Goal: Information Seeking & Learning: Learn about a topic

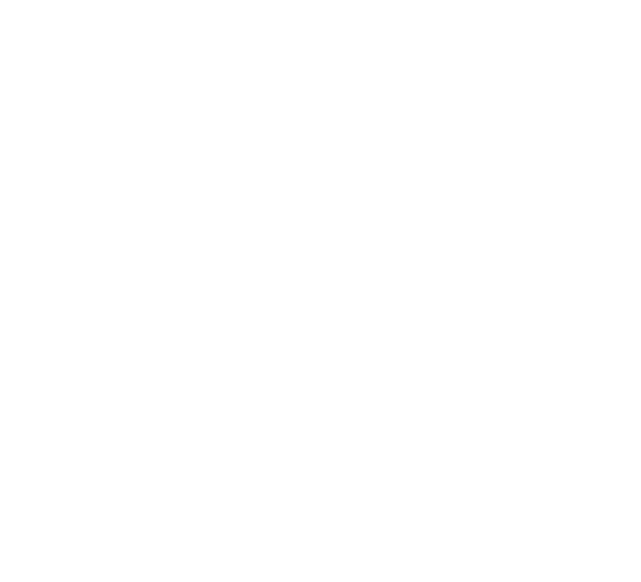
scroll to position [3227, 0]
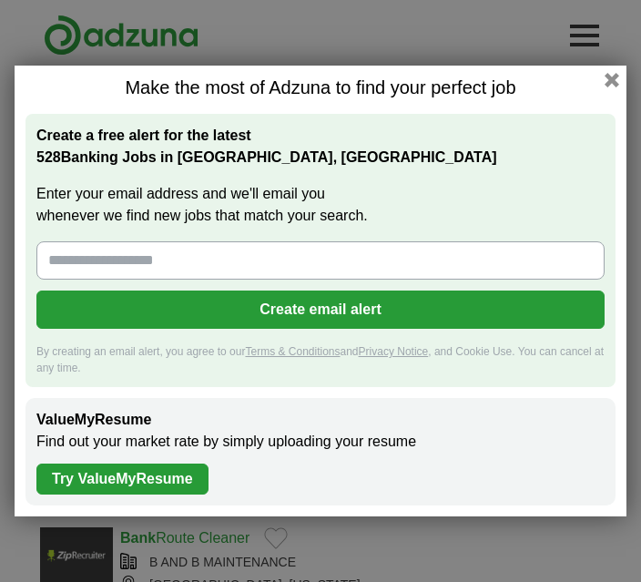
click at [85, 256] on input "Enter your email address and we'll email you whenever we find new jobs that mat…" at bounding box center [320, 260] width 568 height 38
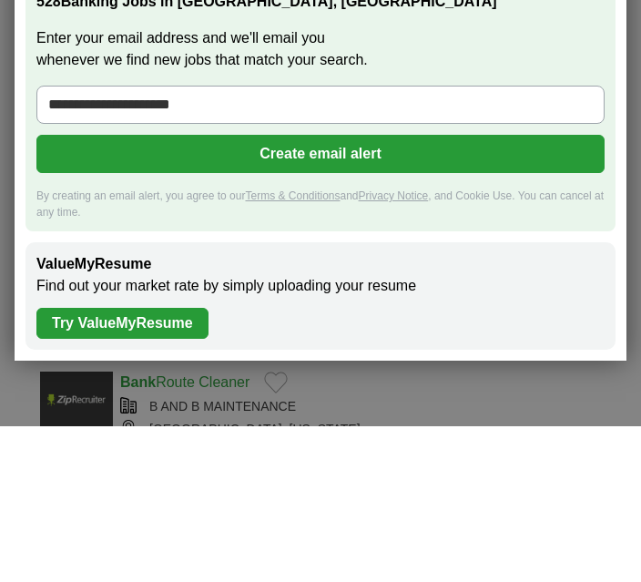
type input "**********"
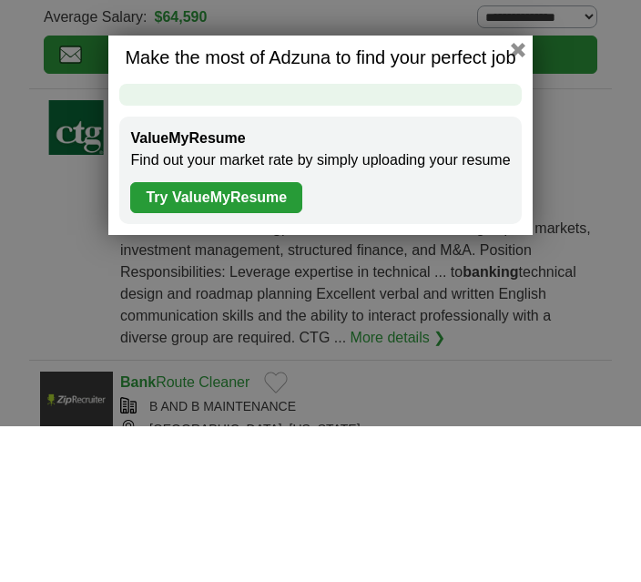
scroll to position [156, 0]
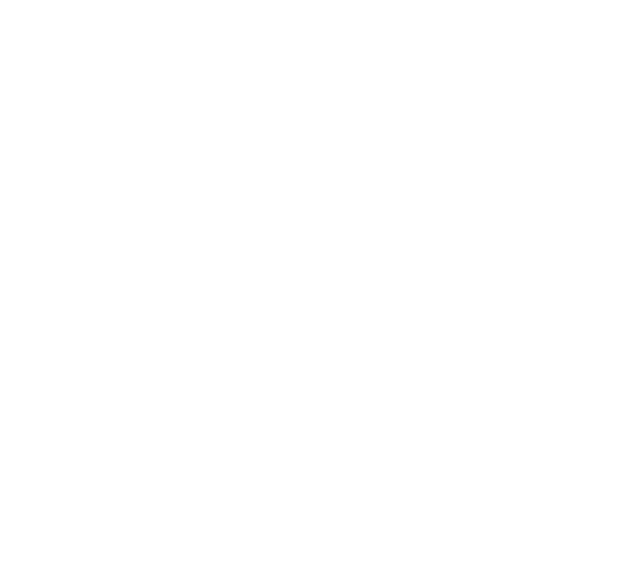
scroll to position [3200, 0]
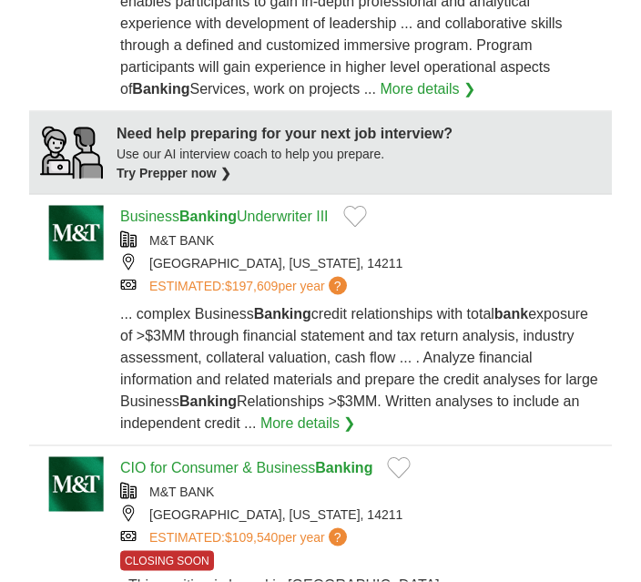
scroll to position [1738, 0]
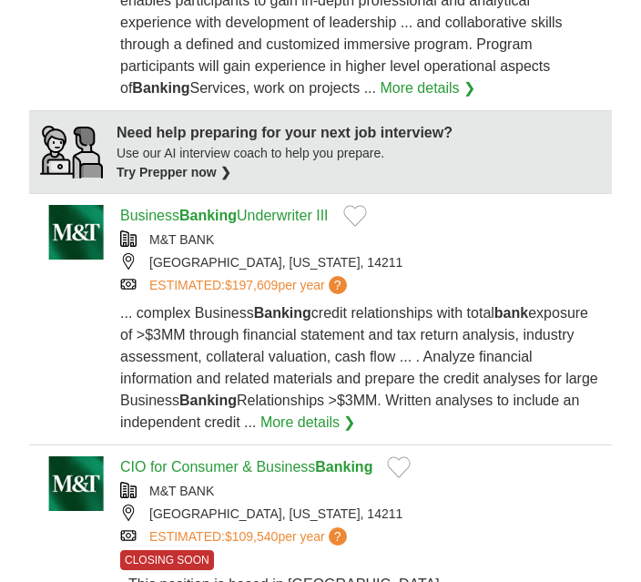
click at [603, 341] on article "Business Banking Underwriter III M&T BANK BUFFALO, NEW YORK, 14211 ESTIMATED: $…" at bounding box center [320, 319] width 583 height 251
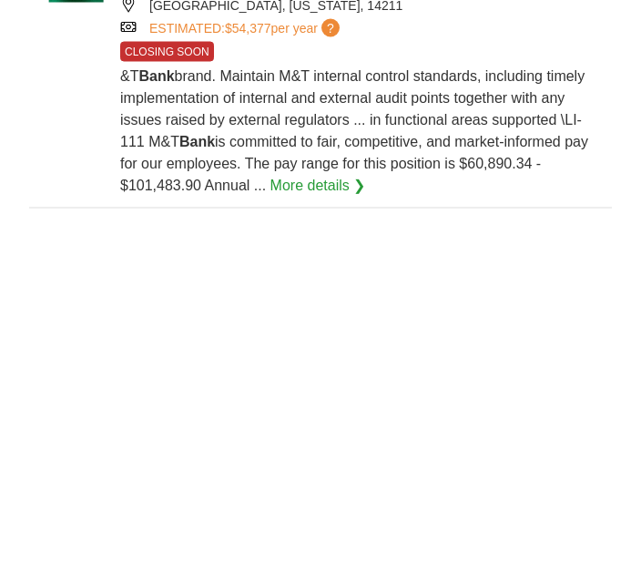
scroll to position [2812, 0]
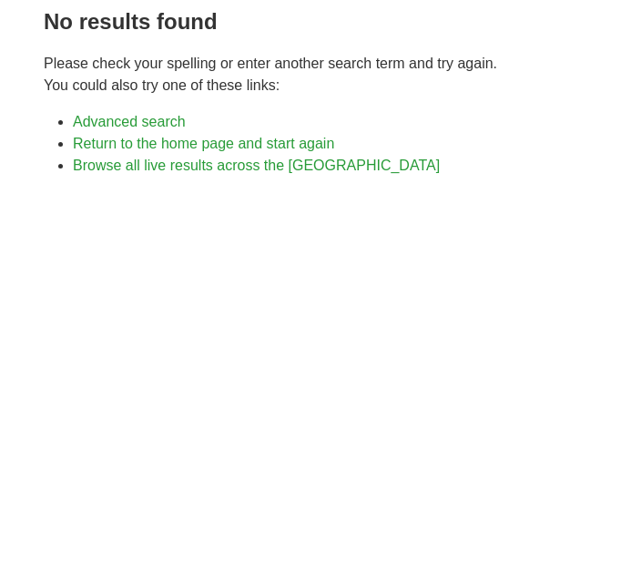
scroll to position [183, 0]
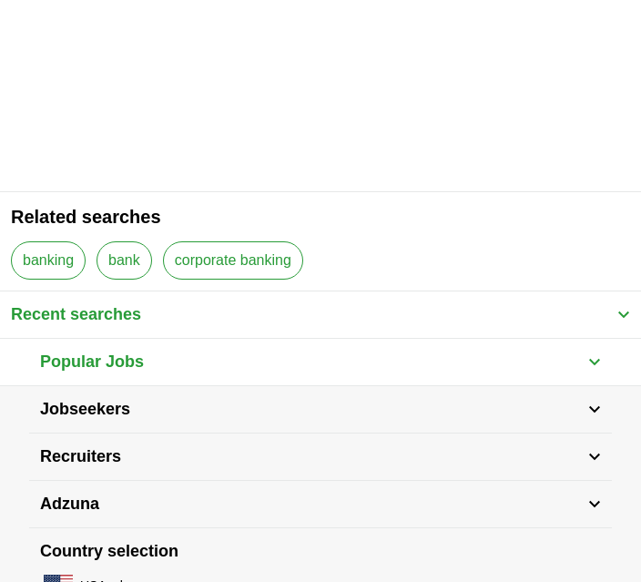
scroll to position [831, 0]
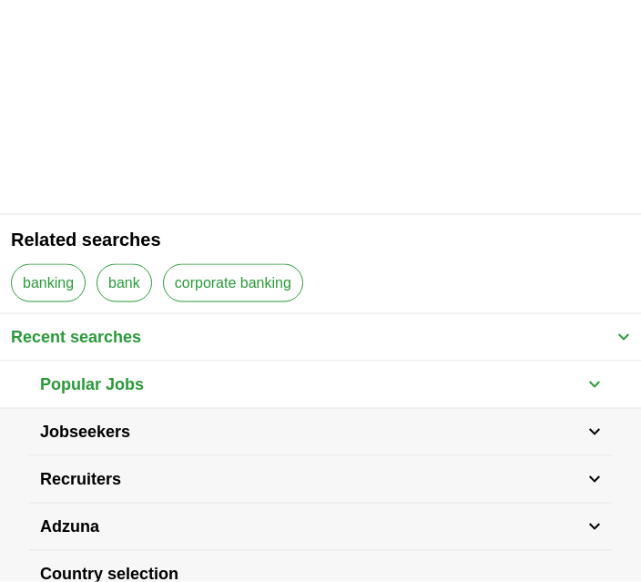
scroll to position [621, 0]
